Goal: Navigation & Orientation: Find specific page/section

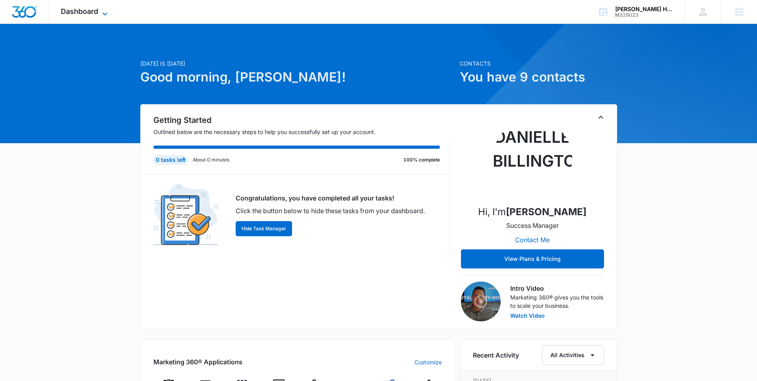
click at [94, 15] on span "Dashboard" at bounding box center [79, 11] width 37 height 8
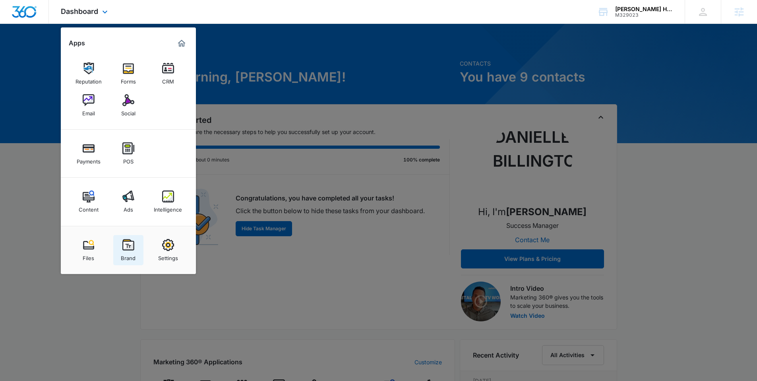
click at [132, 246] on img at bounding box center [128, 245] width 12 height 12
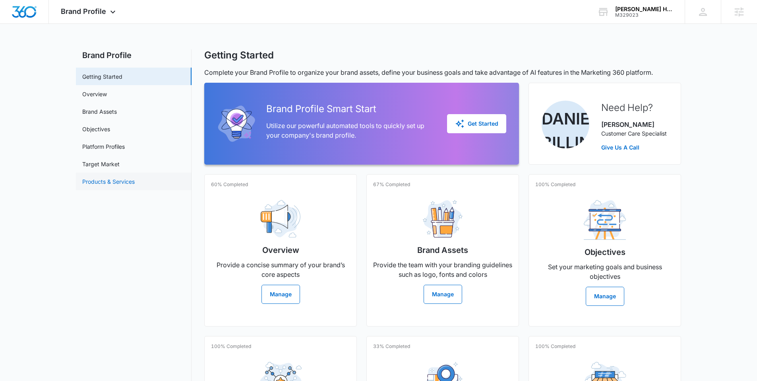
click at [116, 181] on link "Products & Services" at bounding box center [108, 181] width 52 height 8
